Goal: Information Seeking & Learning: Find specific fact

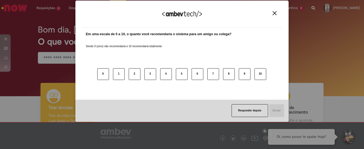
click at [274, 12] on img "Close" at bounding box center [275, 13] width 4 height 4
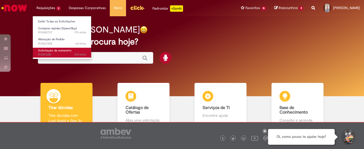
click at [59, 53] on span "21d atrás 21 dias atrás R13513381" at bounding box center [62, 54] width 48 height 4
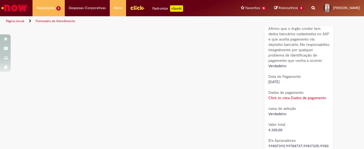
scroll to position [541, 0]
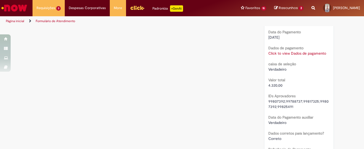
click at [286, 53] on link "Click to view Dados de pagamento" at bounding box center [297, 53] width 58 height 5
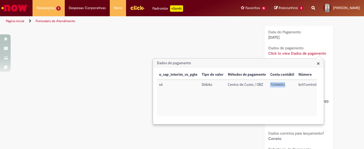
drag, startPoint x: 271, startPoint y: 84, endPoint x: 285, endPoint y: 85, distance: 14.4
click at [285, 85] on td "72044001" at bounding box center [282, 98] width 28 height 36
copy td "72044001"
click at [302, 85] on td "br07umtn03" at bounding box center [308, 98] width 24 height 36
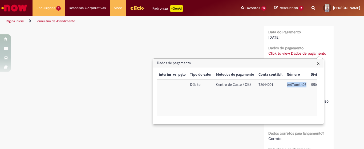
drag, startPoint x: 287, startPoint y: 84, endPoint x: 306, endPoint y: 86, distance: 18.9
click at [306, 86] on td "br07umtn03" at bounding box center [296, 98] width 24 height 36
copy td "br07umtn03"
click at [319, 65] on span "×" at bounding box center [318, 63] width 3 height 7
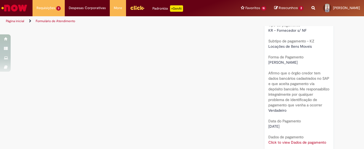
scroll to position [386, 0]
